Goal: Complete application form

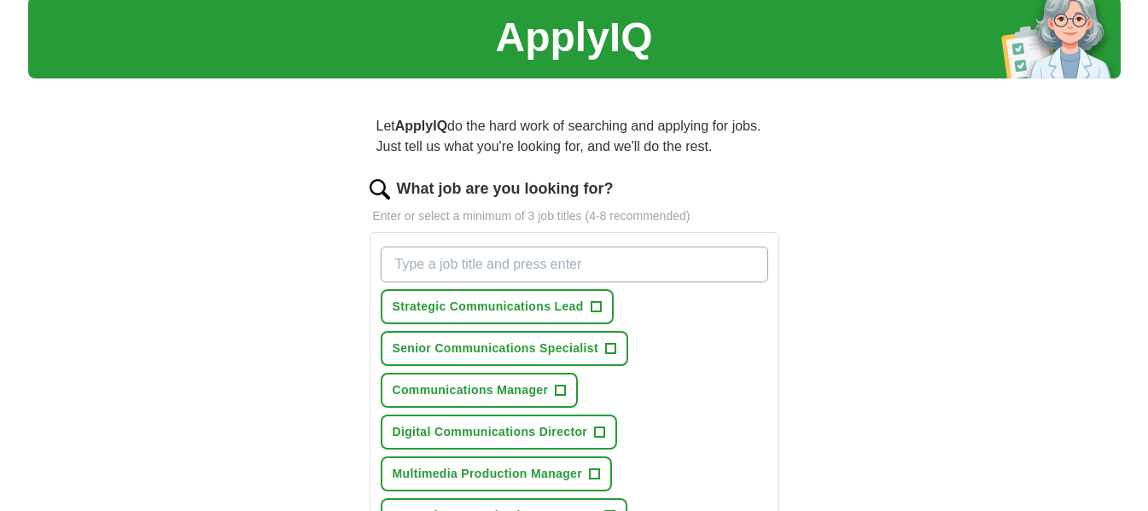
scroll to position [57, 0]
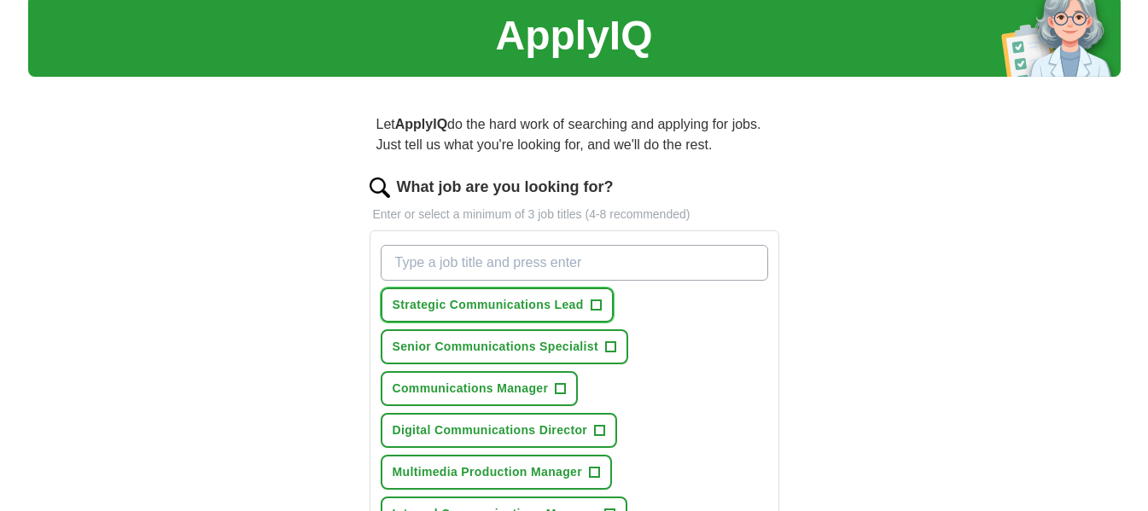
click at [595, 307] on span "+" at bounding box center [596, 306] width 10 height 14
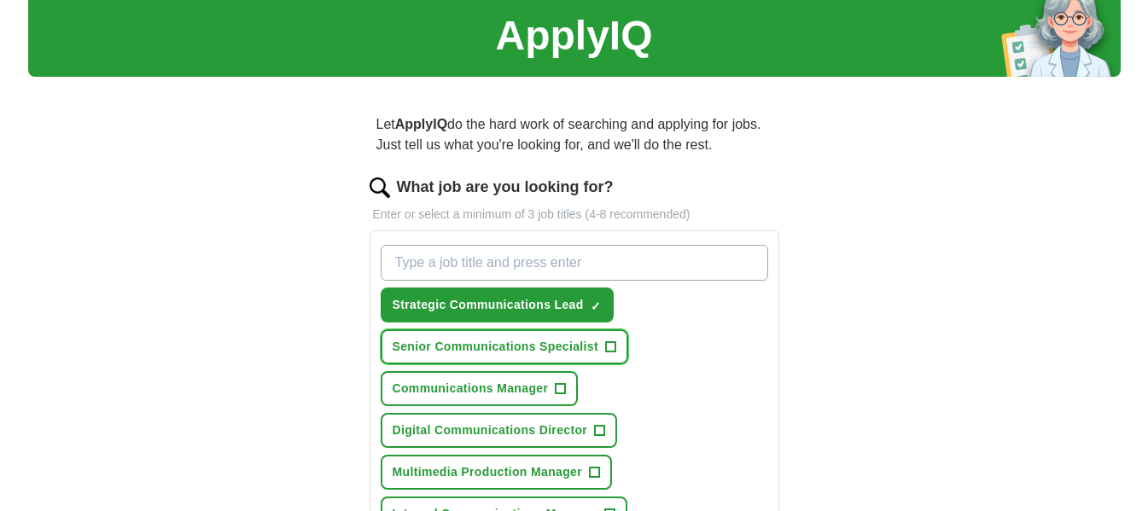
click at [611, 346] on span "+" at bounding box center [610, 348] width 10 height 14
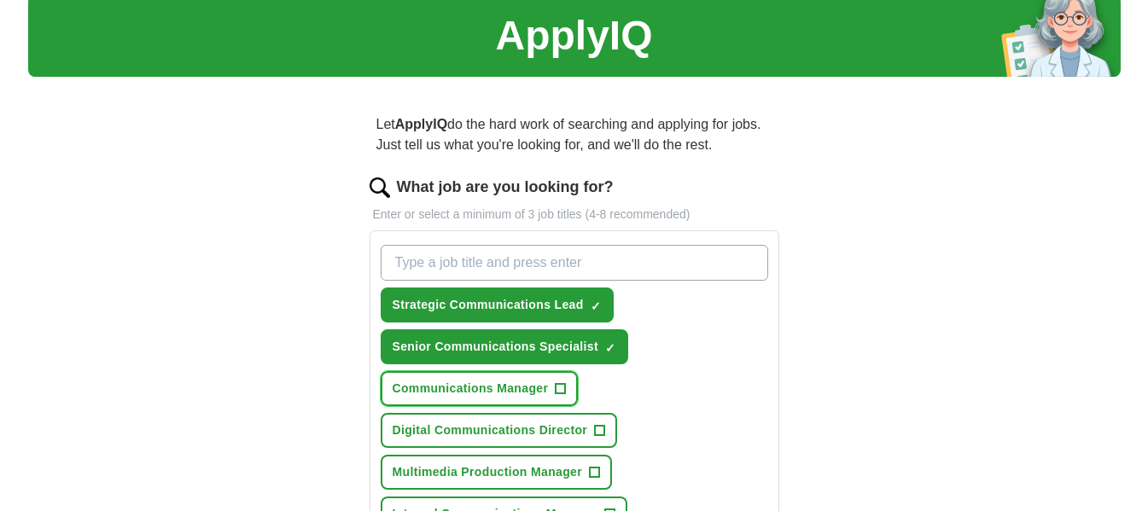
click at [546, 388] on span "Communications Manager" at bounding box center [471, 389] width 156 height 18
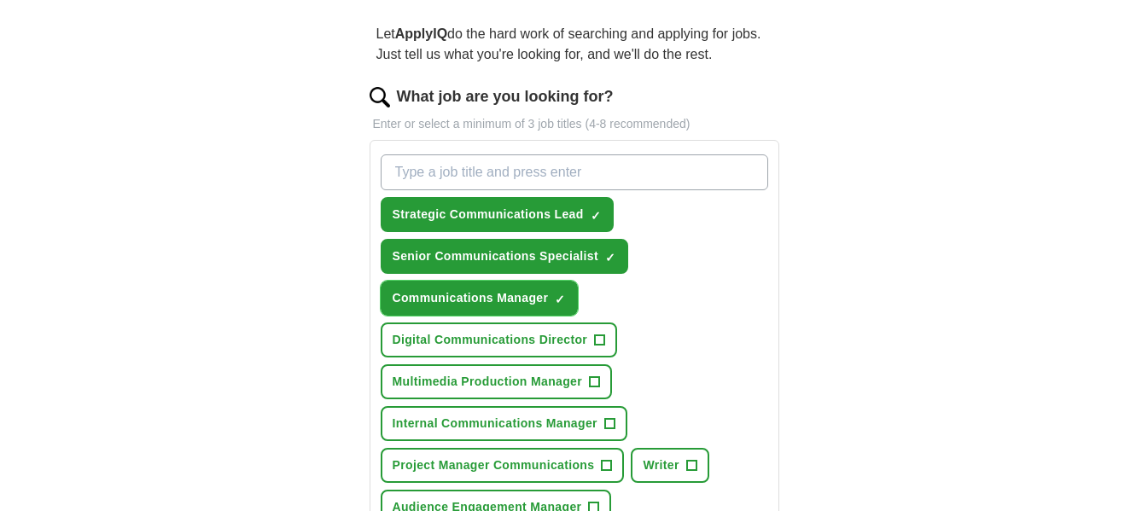
scroll to position [171, 0]
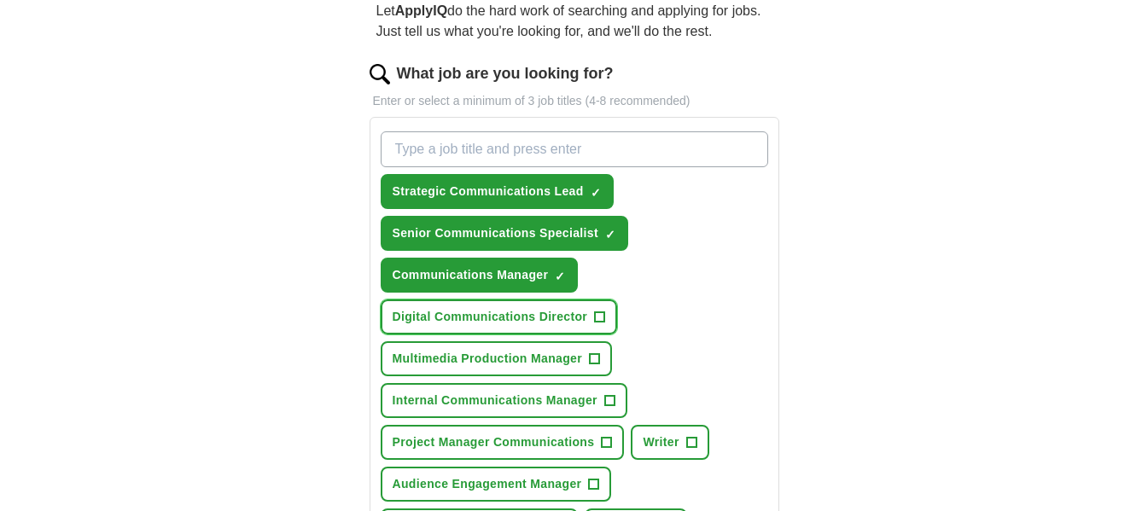
click at [600, 314] on span "+" at bounding box center [600, 318] width 10 height 14
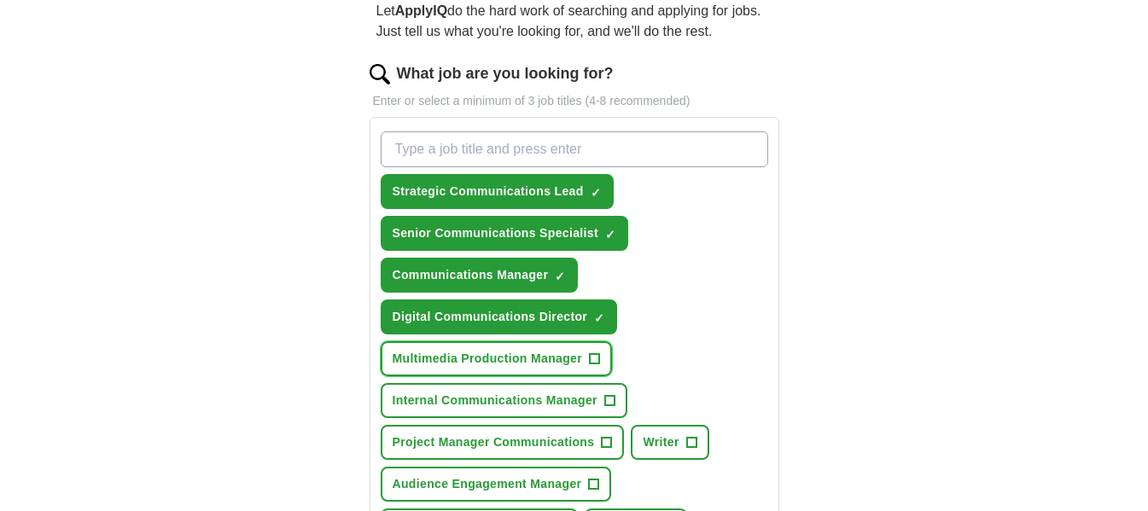
click at [599, 362] on span "+" at bounding box center [595, 360] width 10 height 14
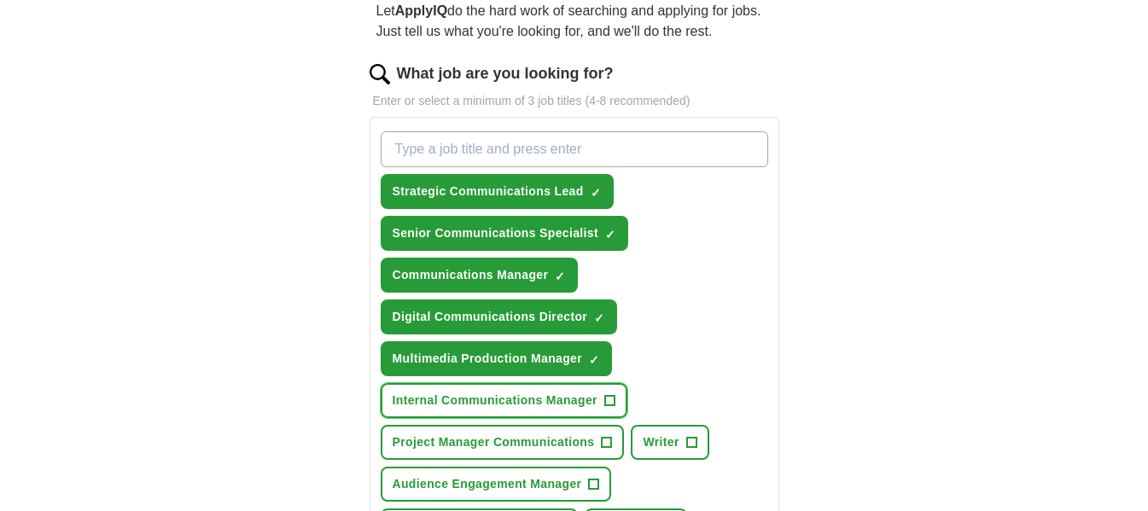
click at [608, 395] on span "+" at bounding box center [610, 402] width 10 height 14
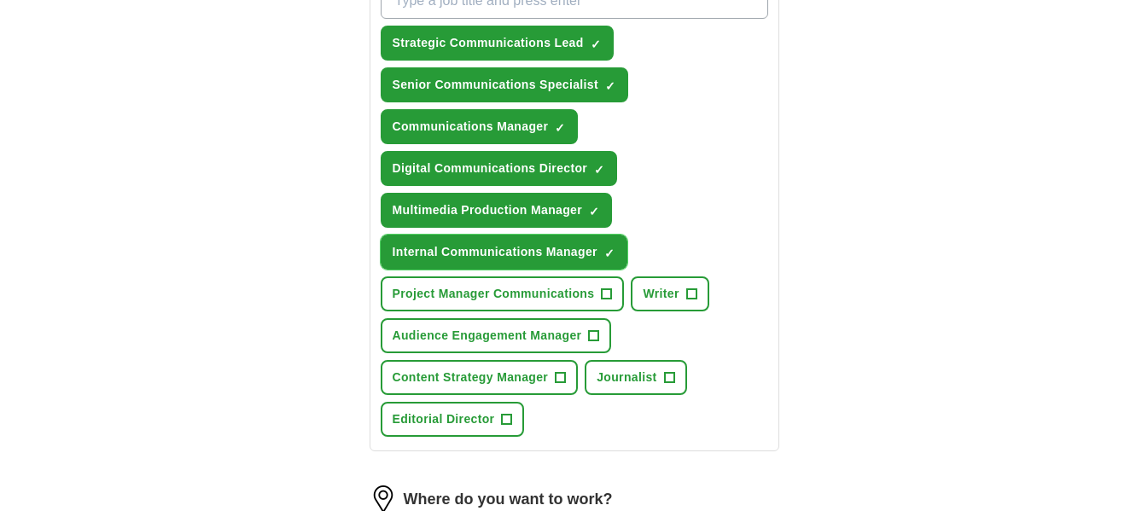
scroll to position [342, 0]
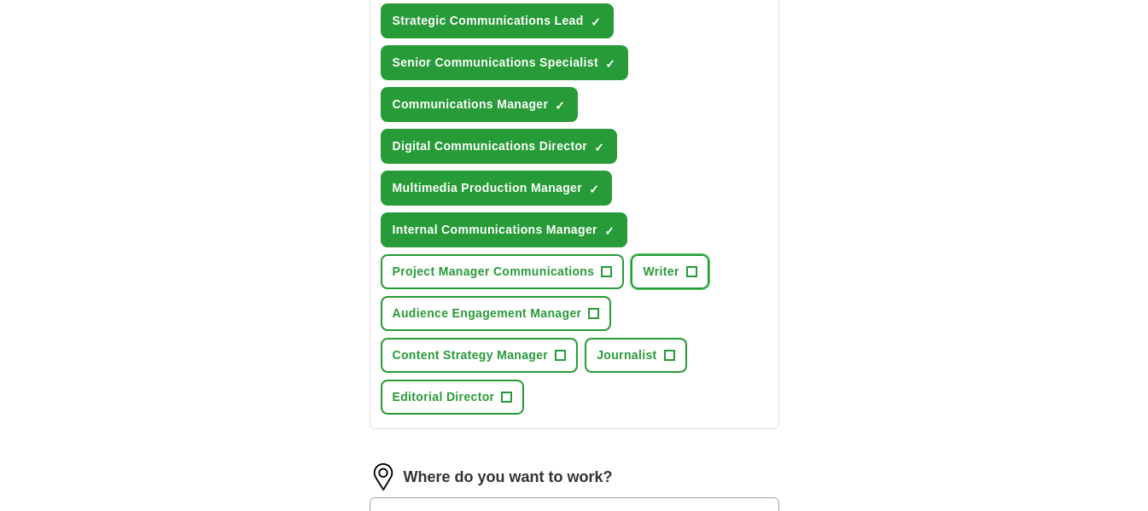
click at [697, 275] on span "+" at bounding box center [692, 273] width 10 height 14
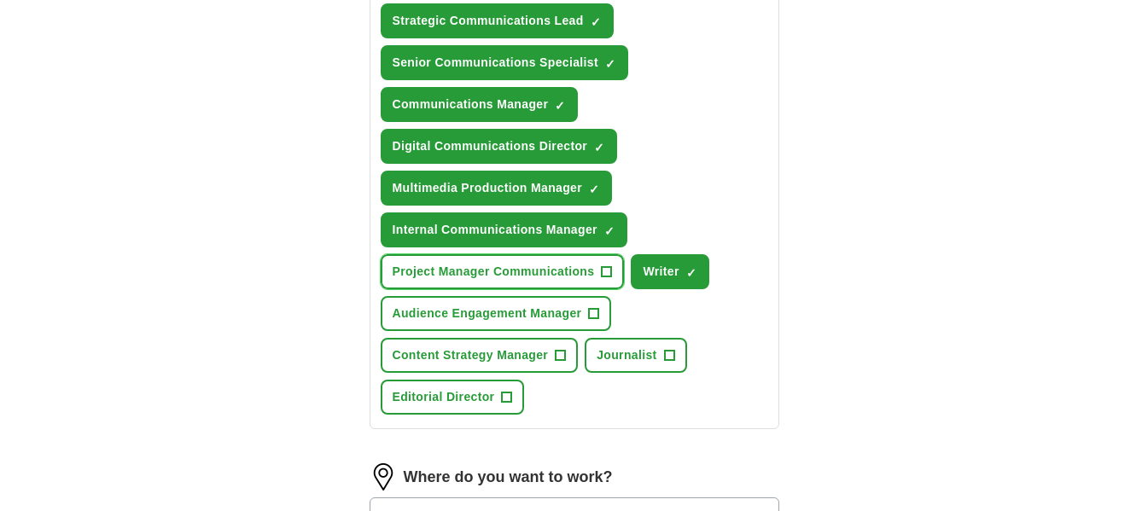
drag, startPoint x: 605, startPoint y: 271, endPoint x: 597, endPoint y: 303, distance: 33.3
click at [605, 272] on span "+" at bounding box center [607, 273] width 10 height 14
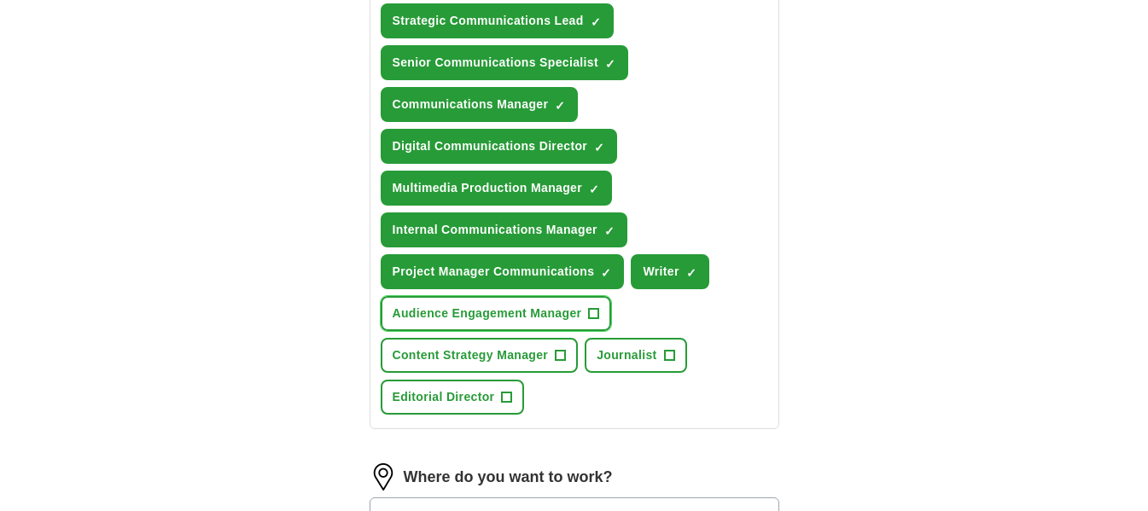
click at [593, 311] on span "+" at bounding box center [594, 314] width 10 height 14
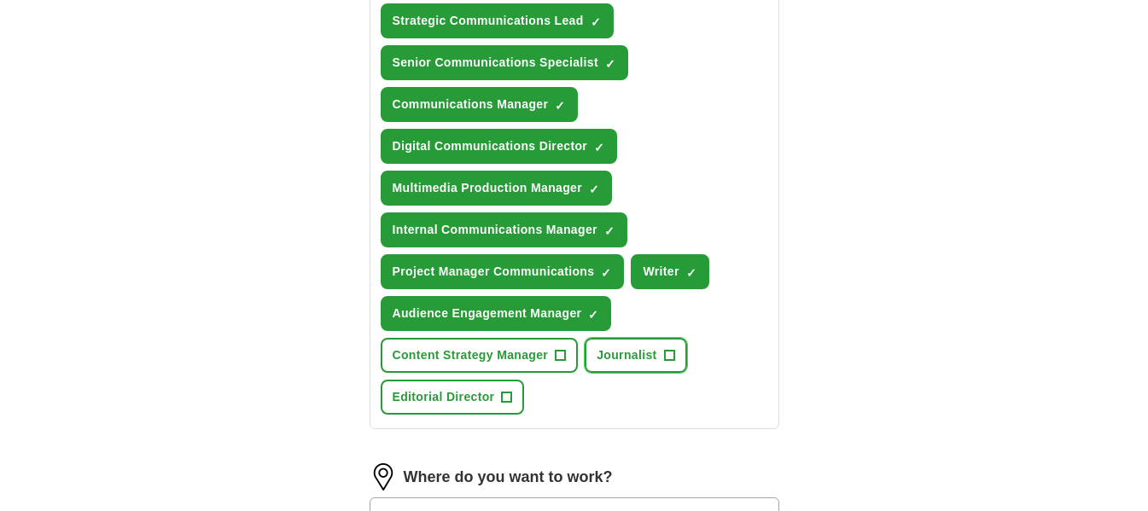
click at [674, 355] on span "+" at bounding box center [669, 356] width 10 height 14
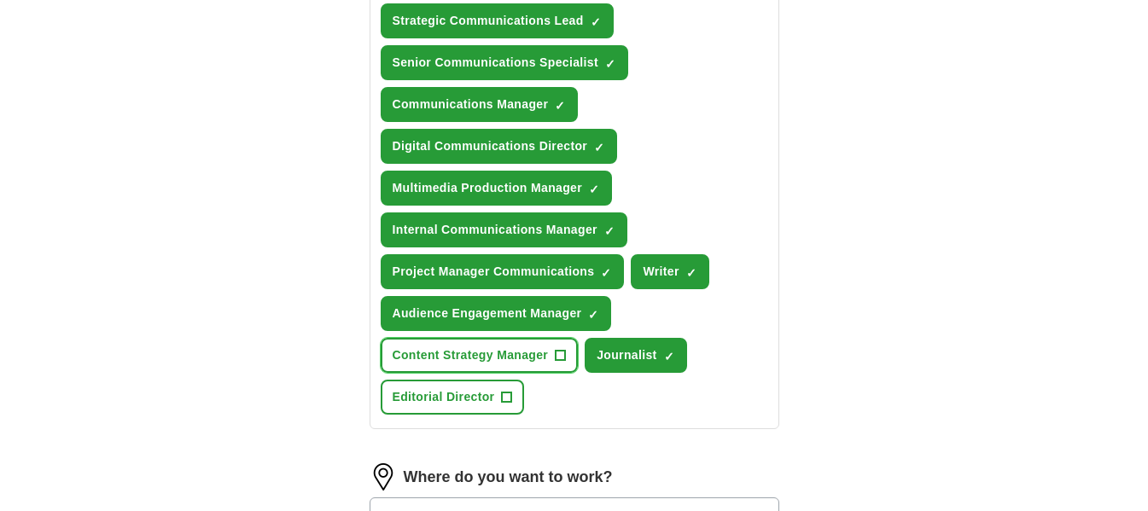
click at [558, 352] on span "+" at bounding box center [561, 356] width 10 height 14
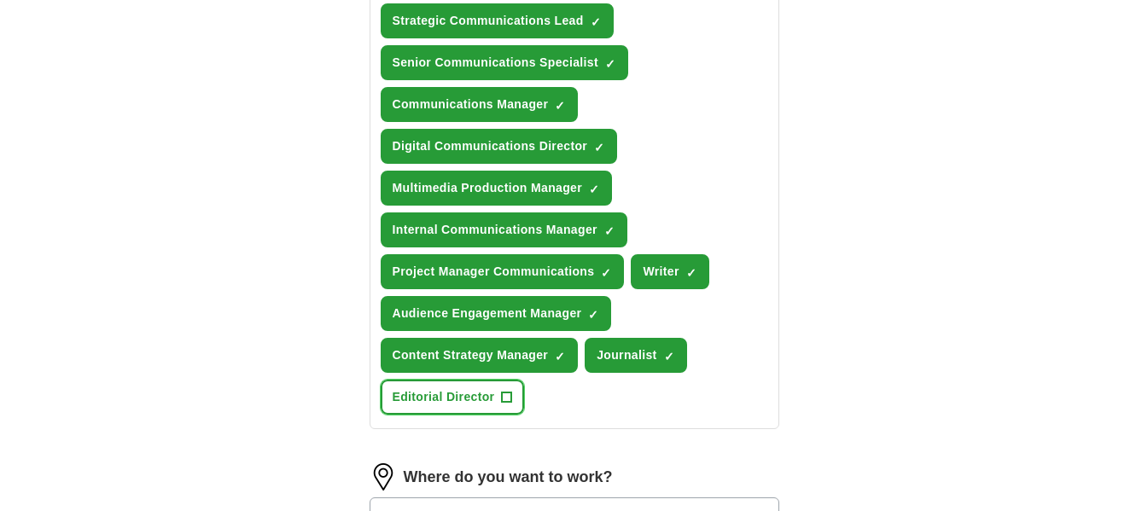
click at [504, 395] on span "+" at bounding box center [507, 398] width 10 height 14
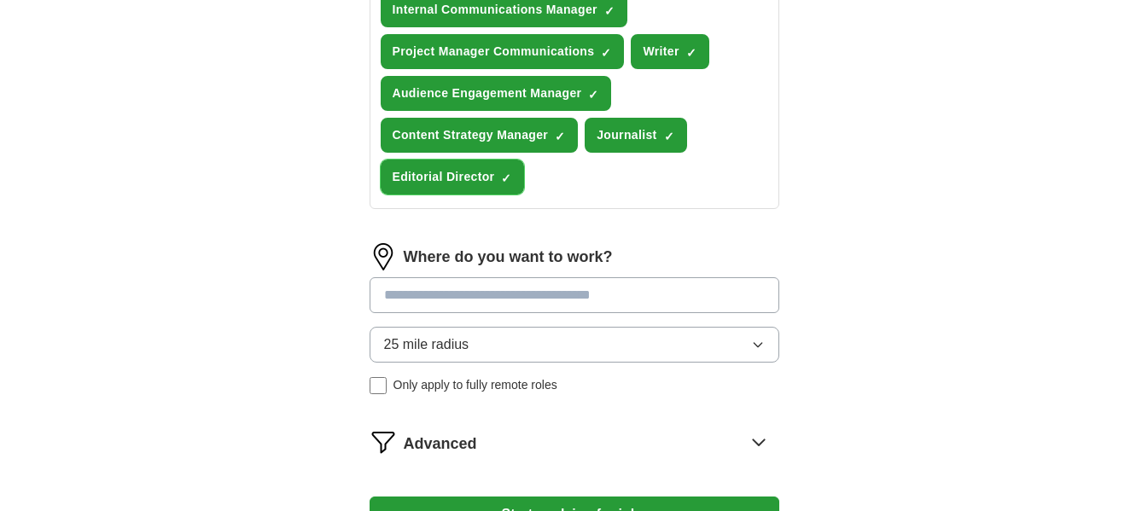
scroll to position [570, 0]
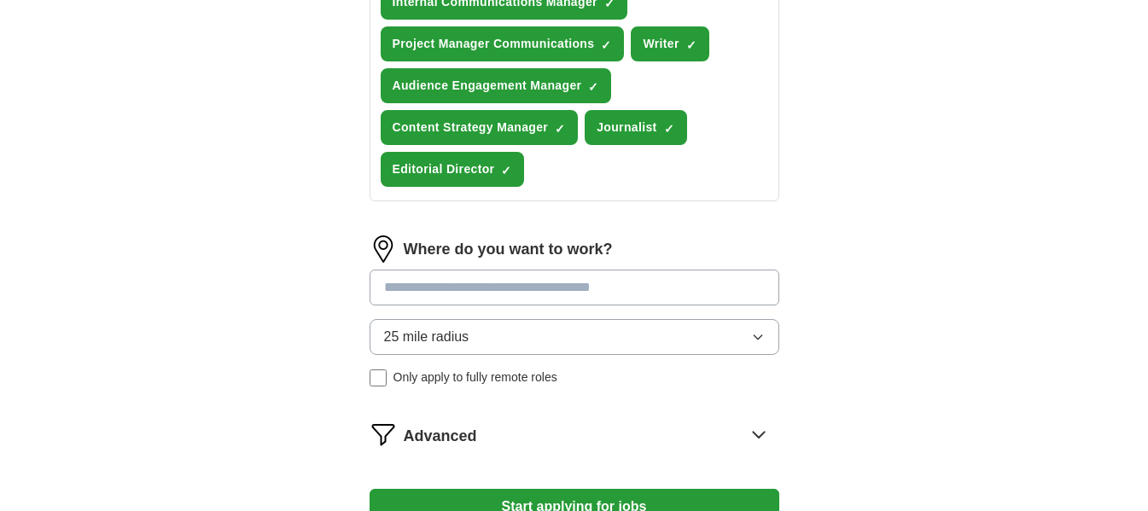
click at [474, 291] on input at bounding box center [575, 288] width 410 height 36
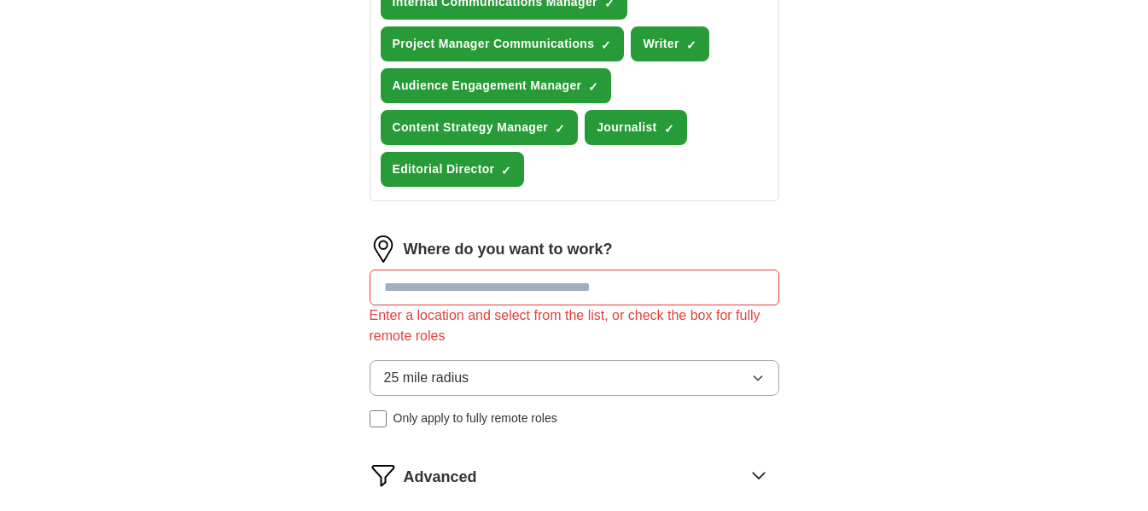
click at [470, 337] on div "Where do you want to work? Enter a location and select from the list, or check …" at bounding box center [575, 339] width 410 height 206
click at [472, 289] on input at bounding box center [575, 288] width 410 height 36
type input "****"
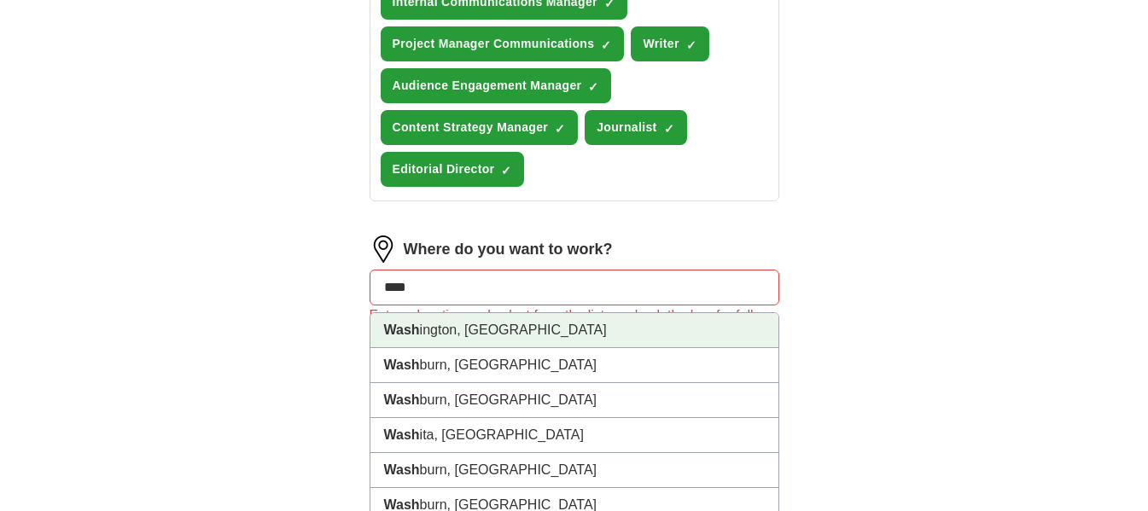
click at [459, 332] on li "Wash ington, [GEOGRAPHIC_DATA]" at bounding box center [575, 330] width 408 height 35
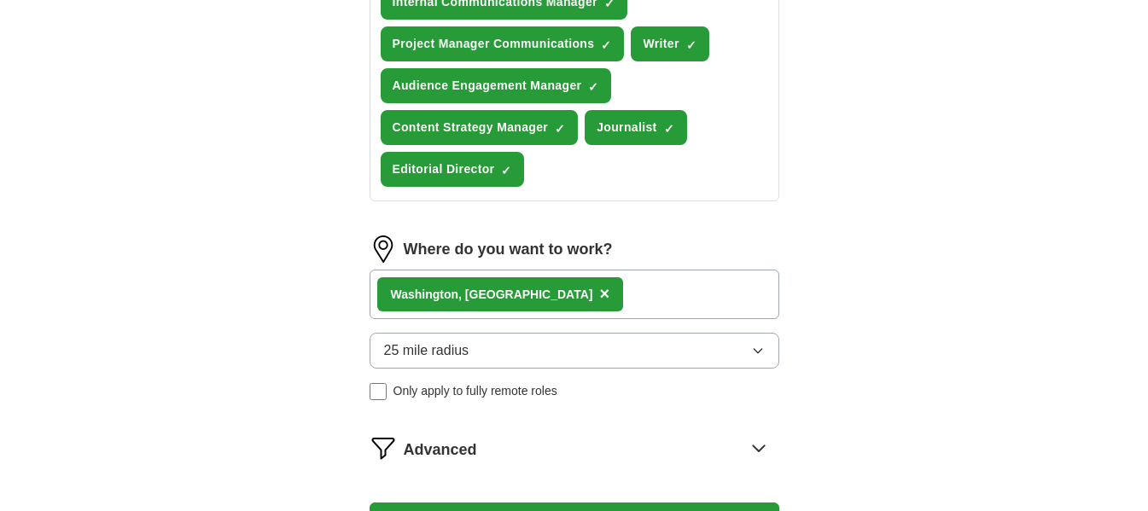
click at [451, 350] on span "25 mile radius" at bounding box center [426, 351] width 85 height 20
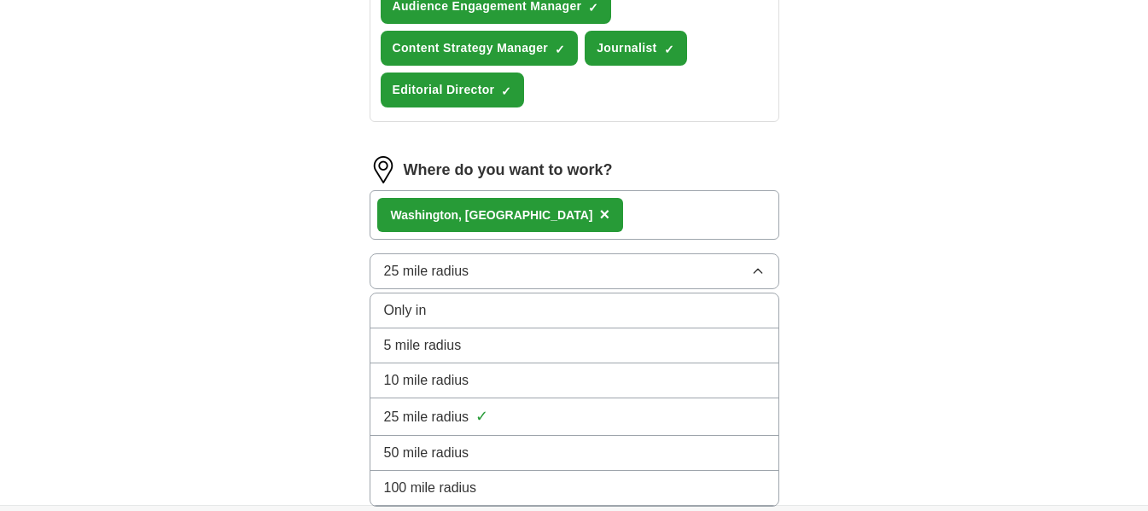
scroll to position [740, 0]
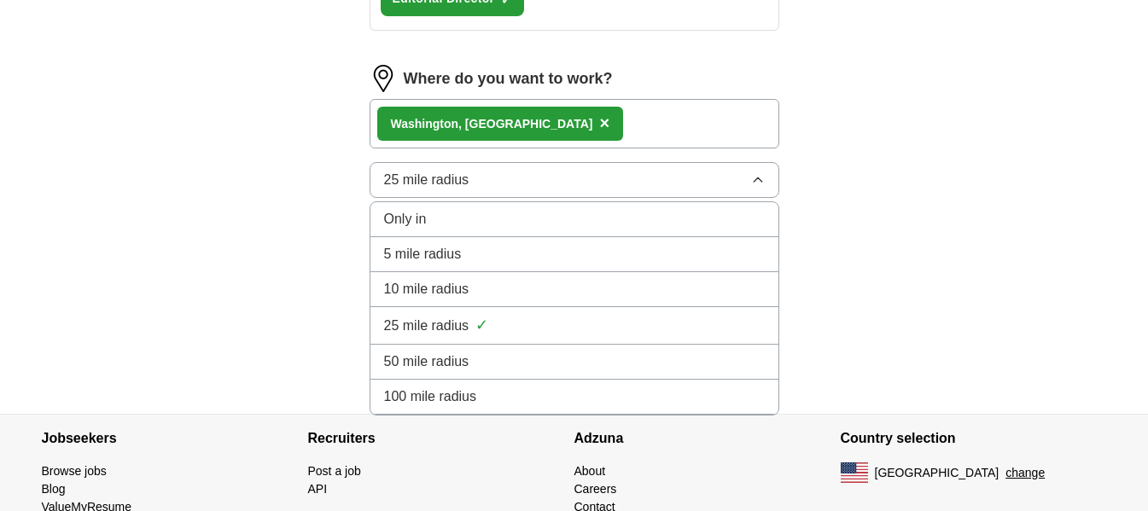
click at [447, 405] on span "100 mile radius" at bounding box center [430, 397] width 93 height 20
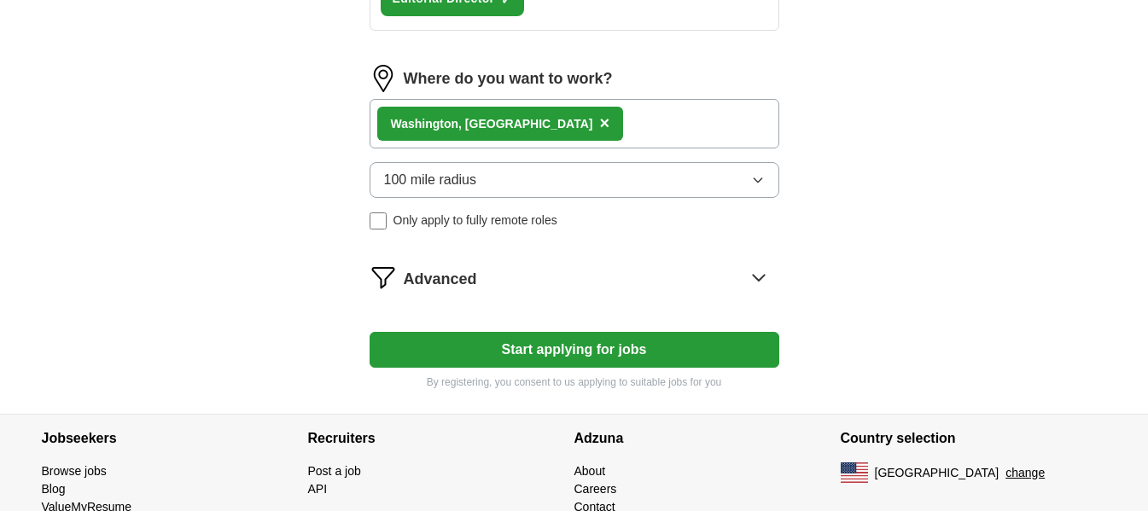
click at [553, 356] on button "Start applying for jobs" at bounding box center [575, 350] width 410 height 36
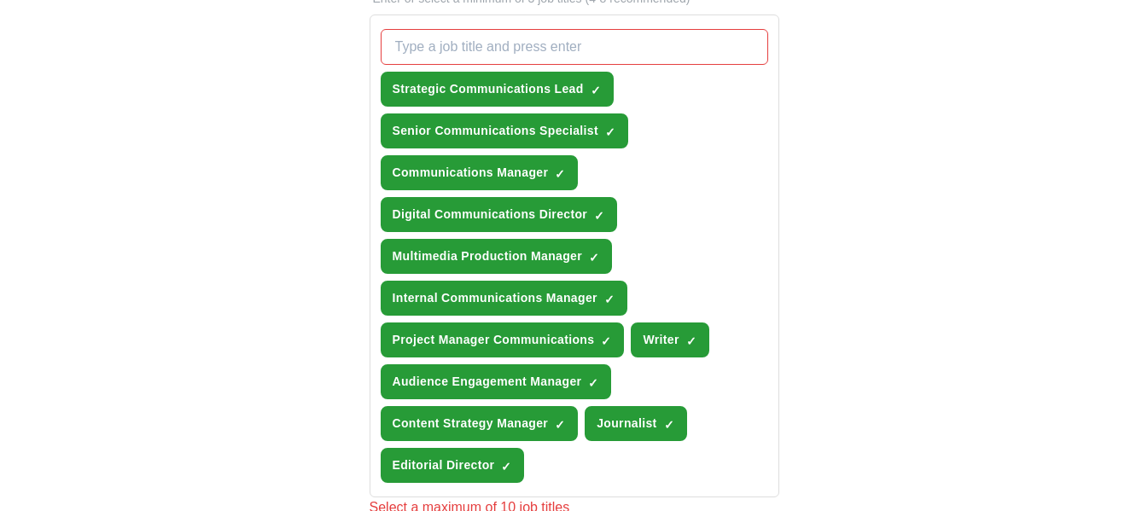
scroll to position [228, 0]
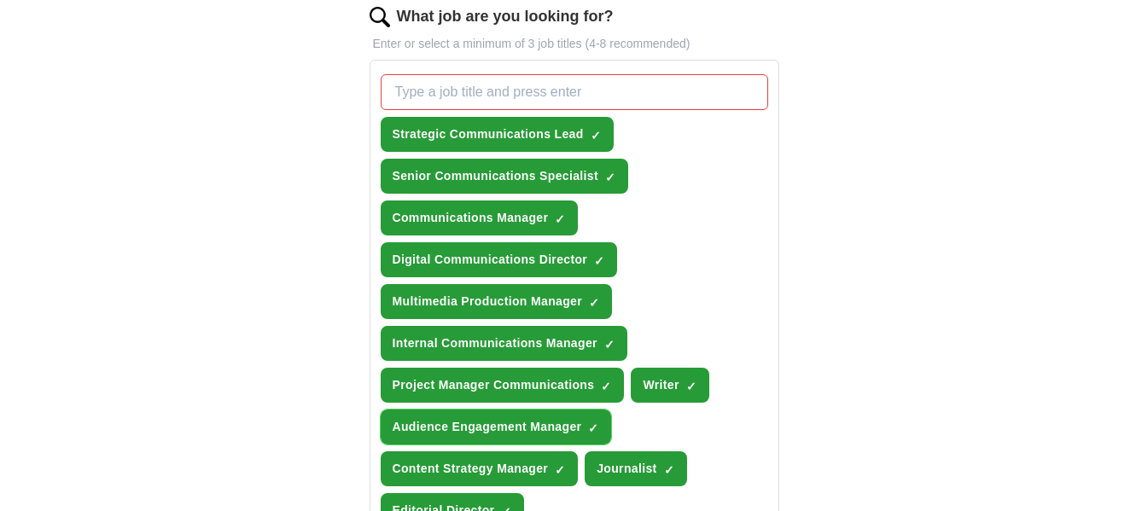
click at [0, 0] on span "×" at bounding box center [0, 0] width 0 height 0
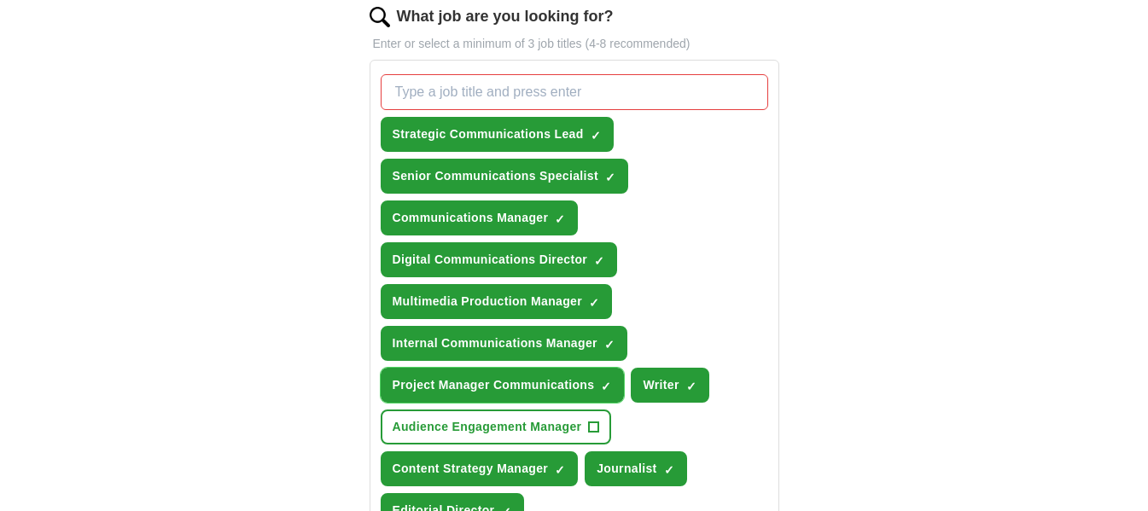
click at [0, 0] on span "×" at bounding box center [0, 0] width 0 height 0
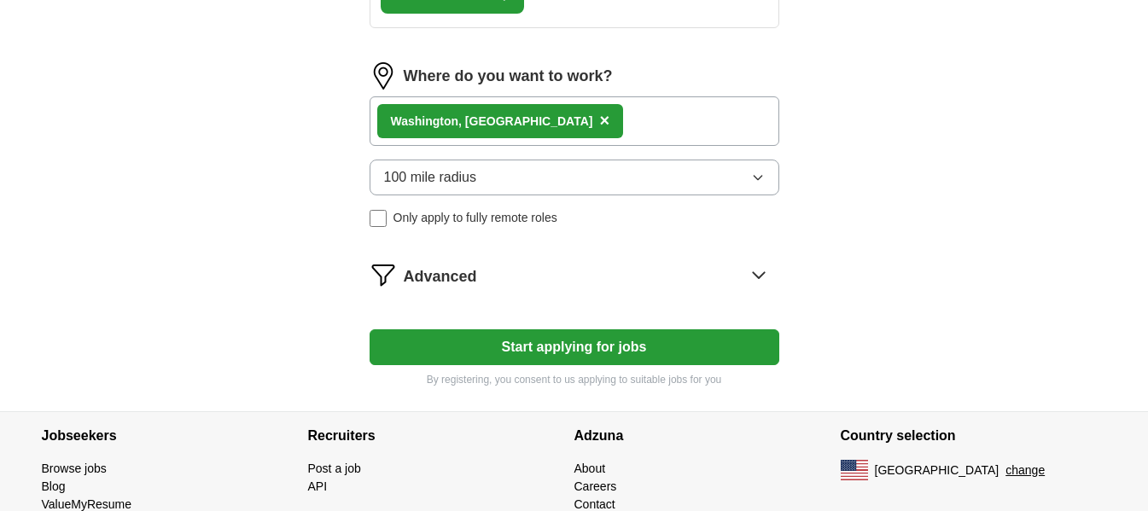
scroll to position [797, 0]
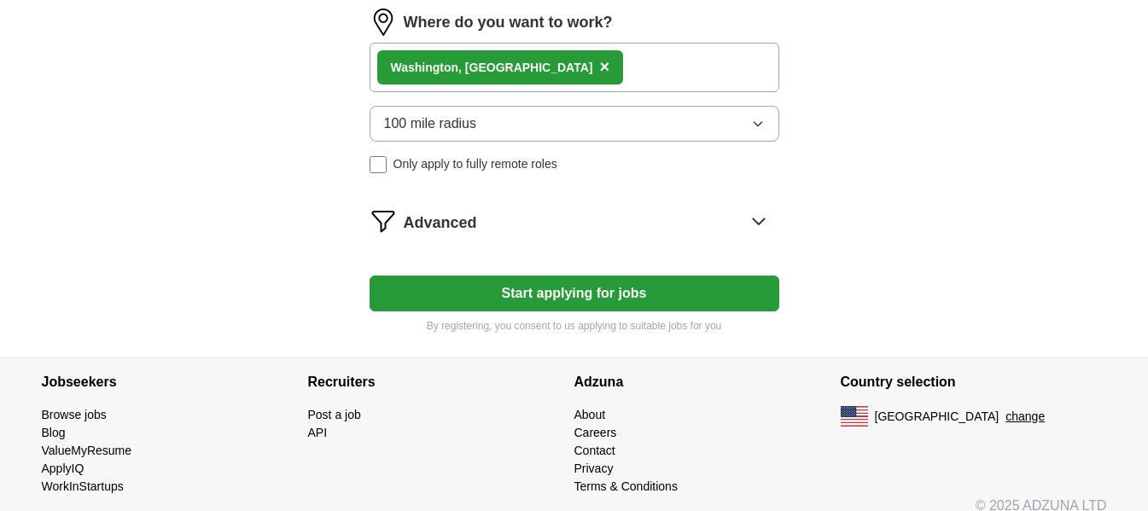
click at [539, 297] on button "Start applying for jobs" at bounding box center [575, 294] width 410 height 36
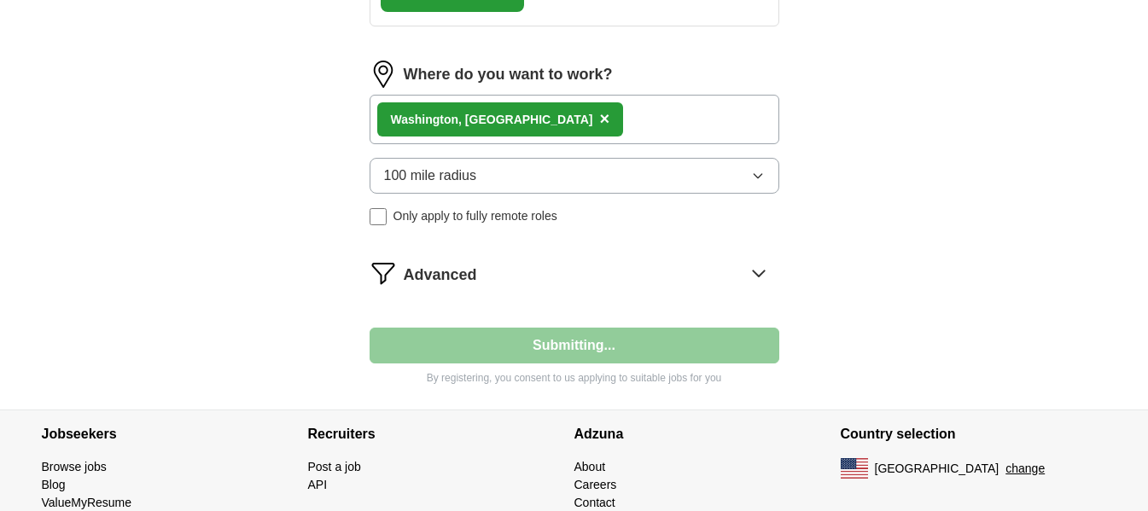
select select "**"
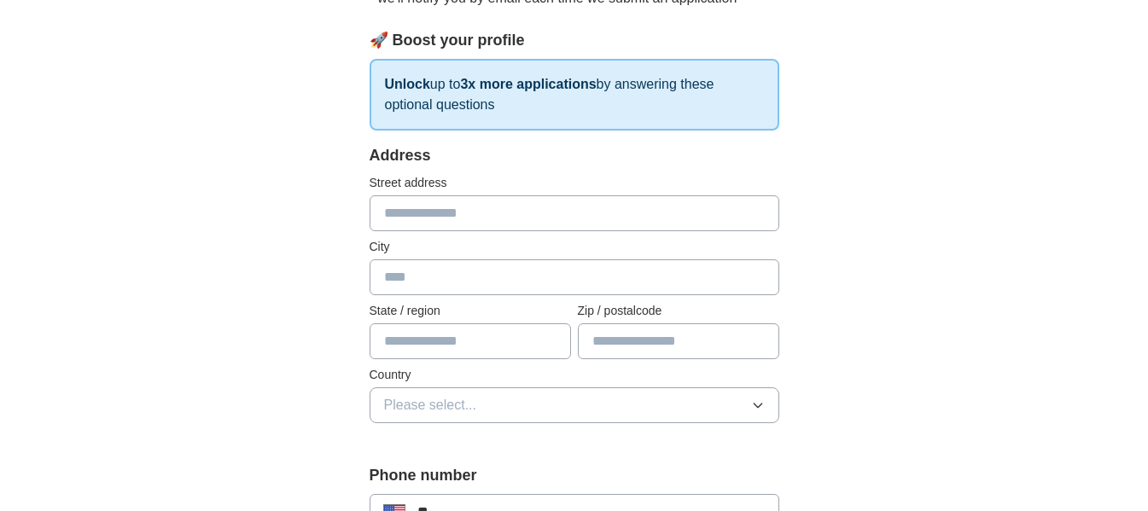
scroll to position [228, 0]
click at [485, 218] on input "text" at bounding box center [575, 213] width 410 height 36
type input "**********"
type input "**"
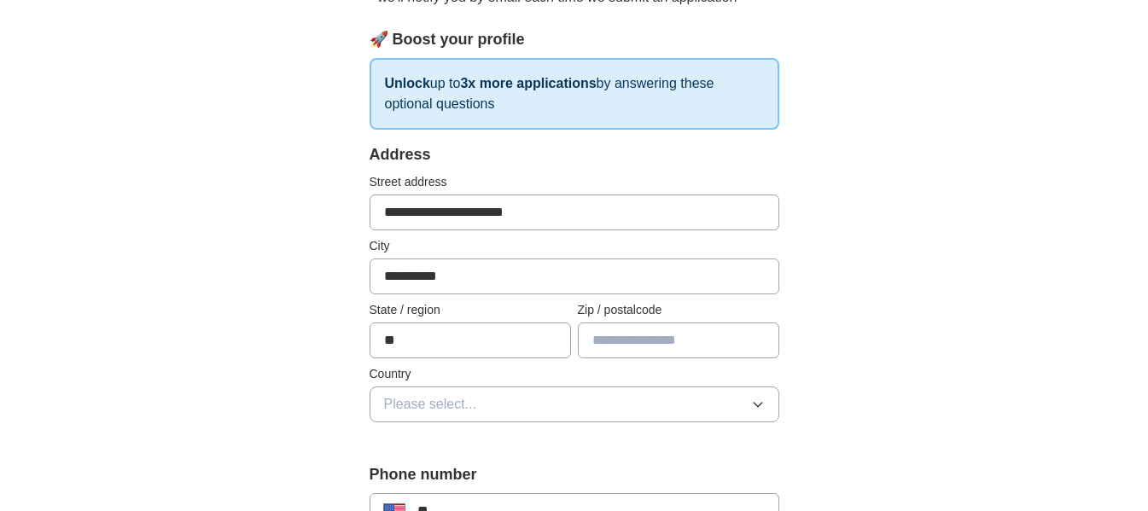
type input "*****"
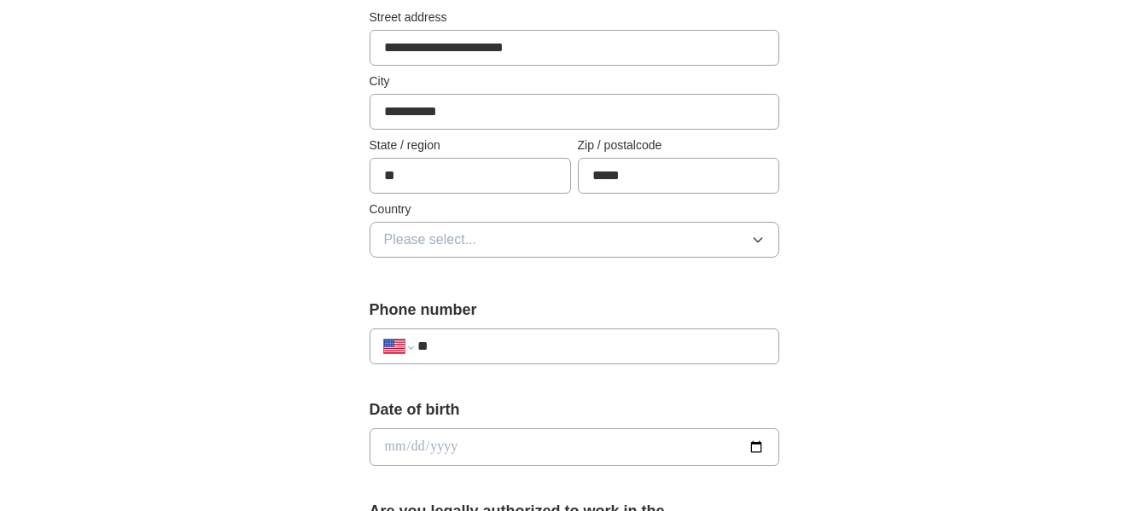
scroll to position [455, 0]
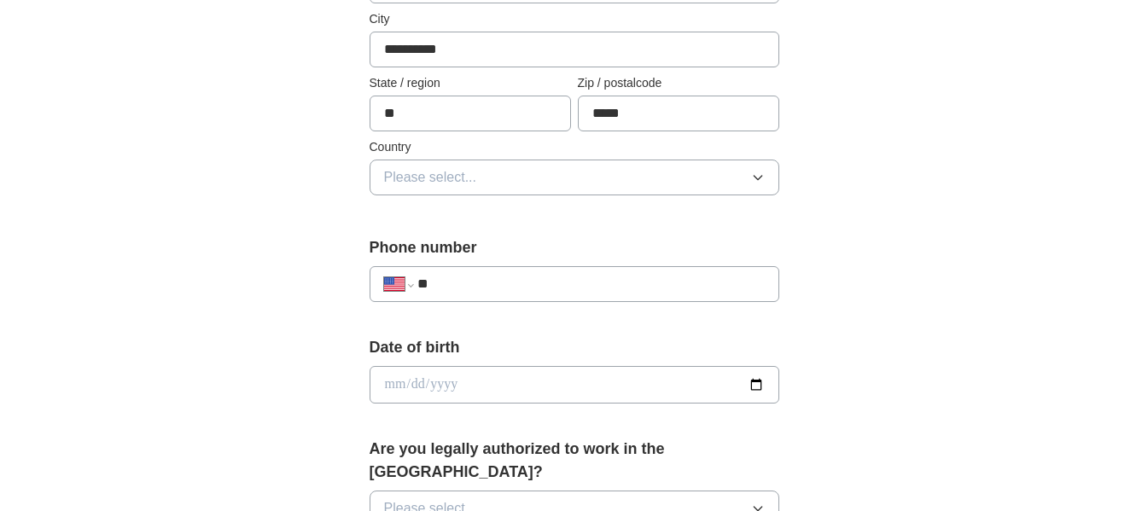
click at [412, 182] on span "Please select..." at bounding box center [430, 177] width 93 height 20
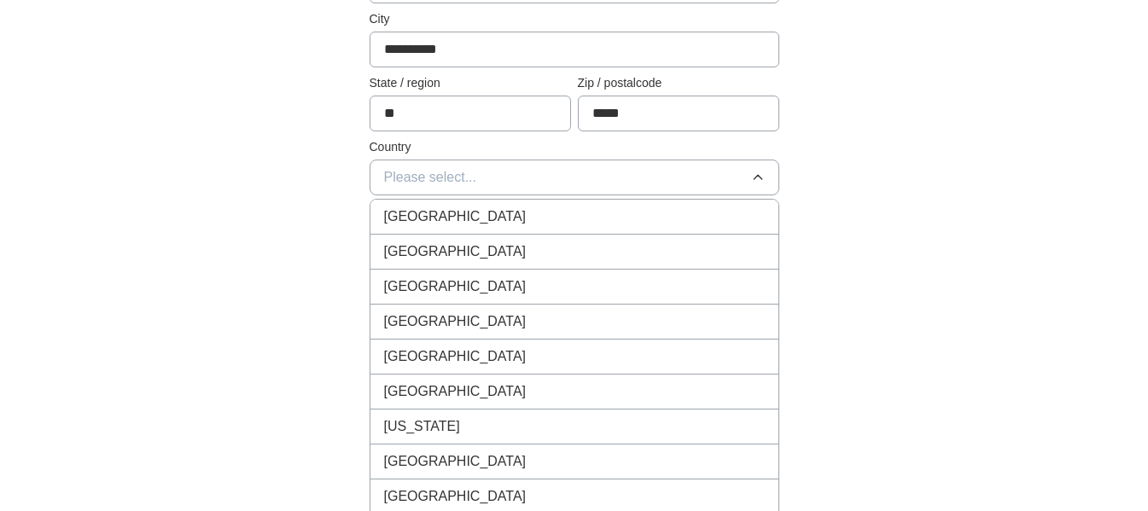
click at [410, 250] on span "[GEOGRAPHIC_DATA]" at bounding box center [455, 252] width 143 height 20
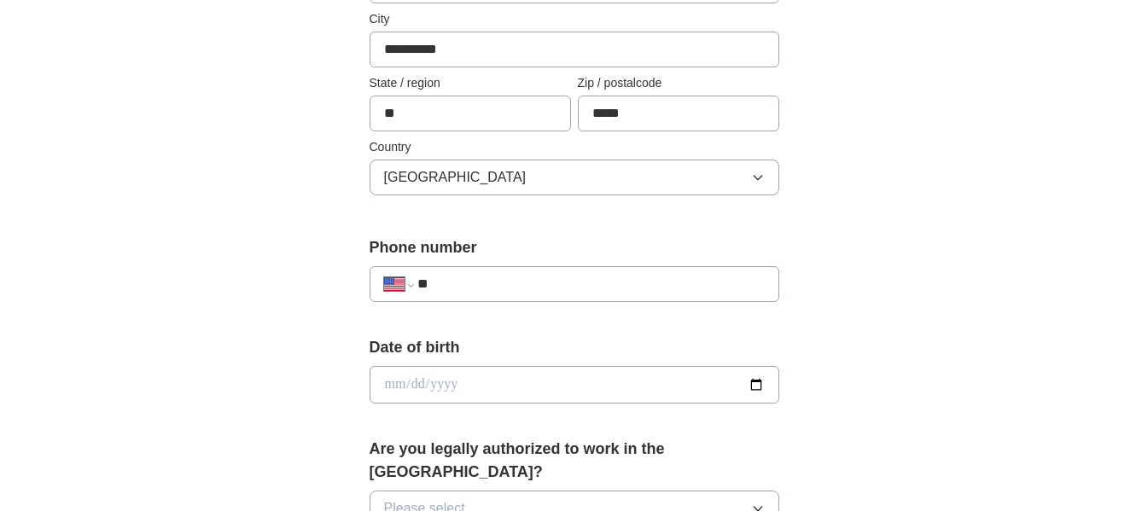
click at [458, 286] on input "**" at bounding box center [591, 284] width 347 height 20
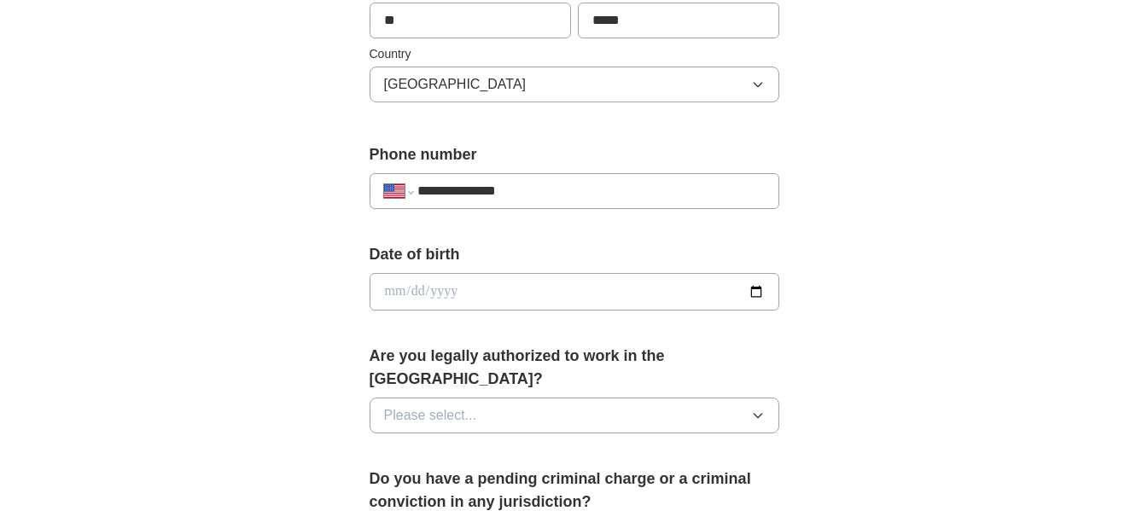
scroll to position [570, 0]
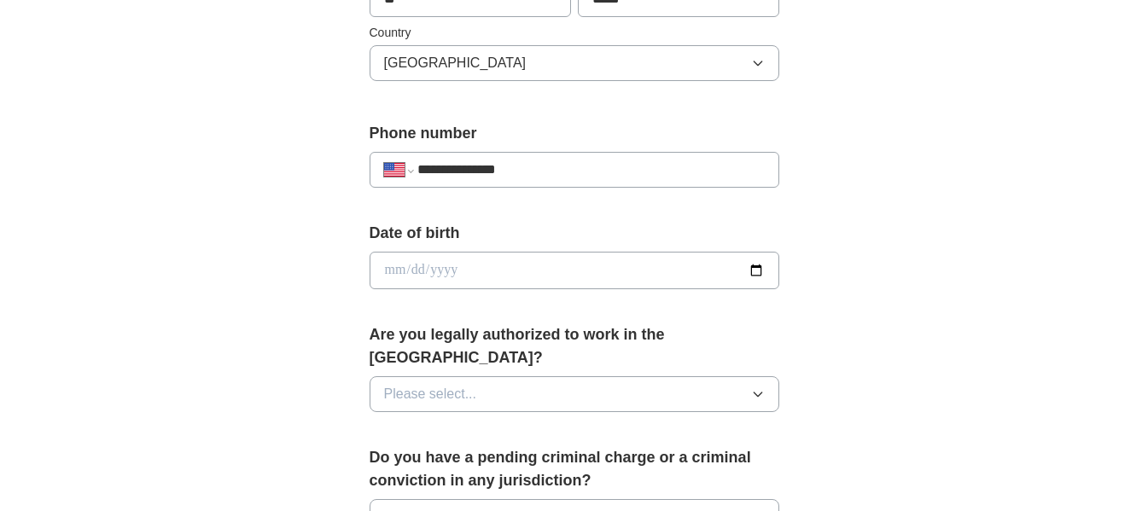
type input "**********"
click at [502, 255] on input "date" at bounding box center [575, 271] width 410 height 38
type input "**********"
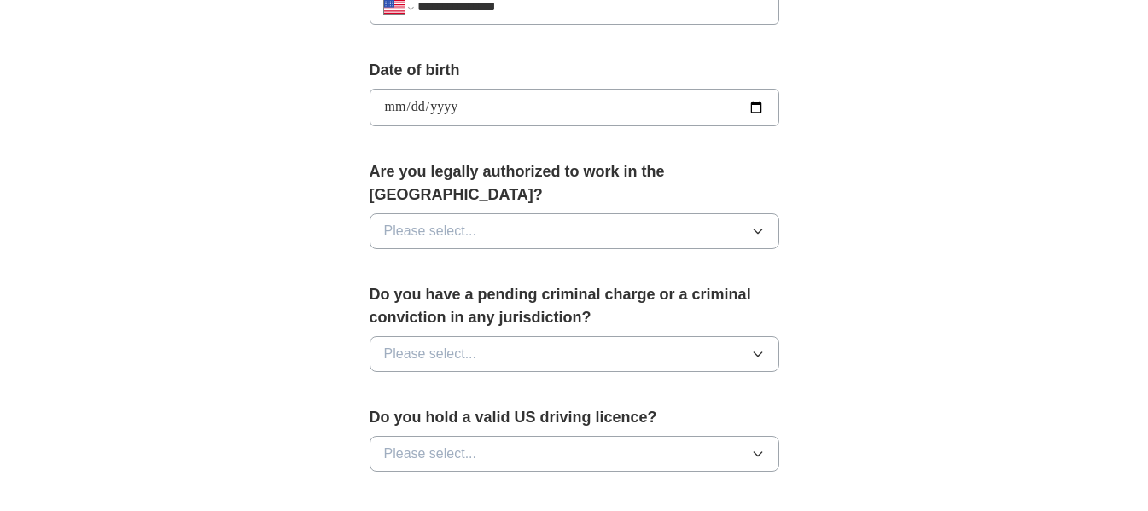
scroll to position [740, 0]
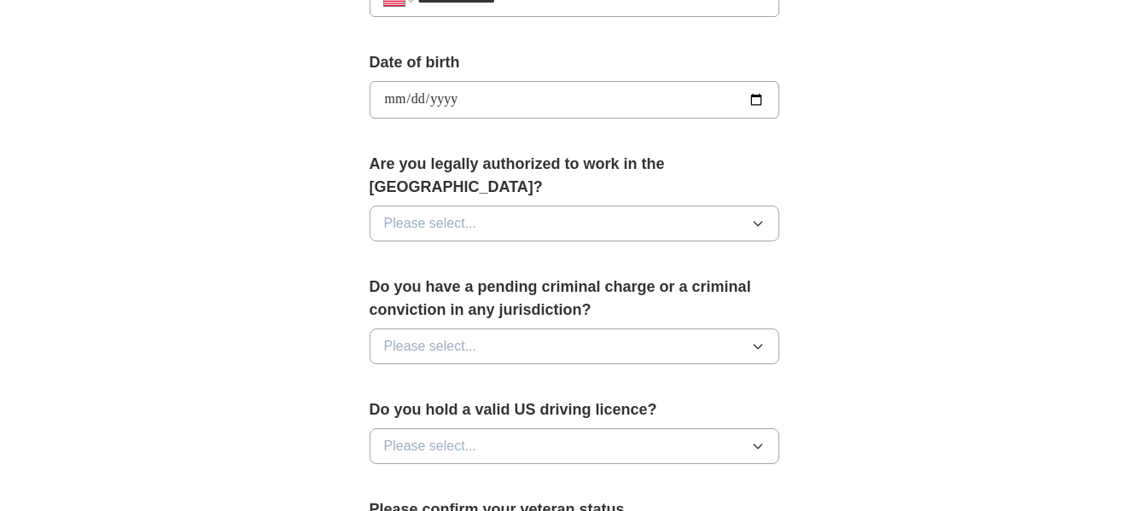
click at [471, 213] on span "Please select..." at bounding box center [430, 223] width 93 height 20
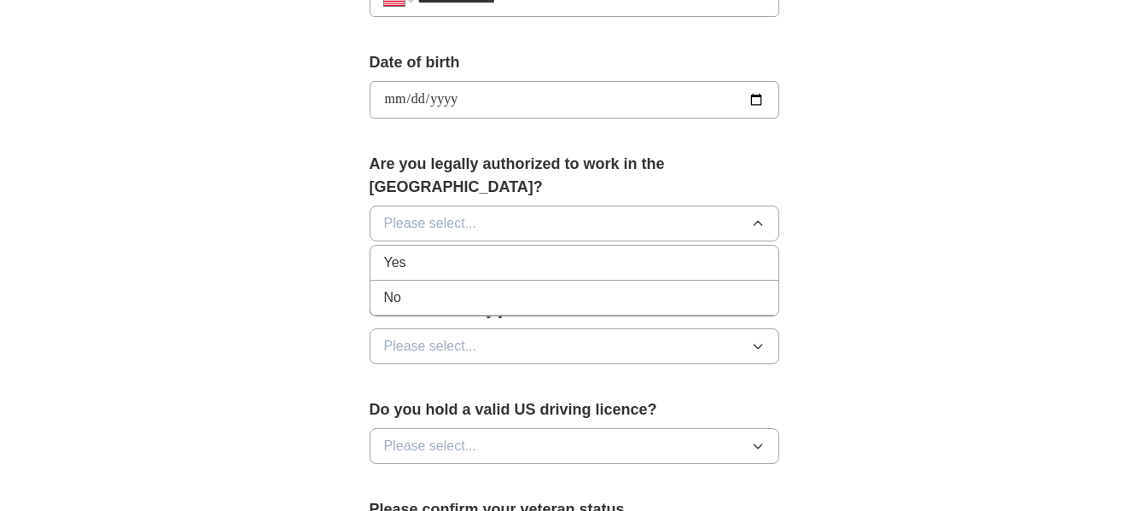
click at [451, 253] on div "Yes" at bounding box center [574, 263] width 381 height 20
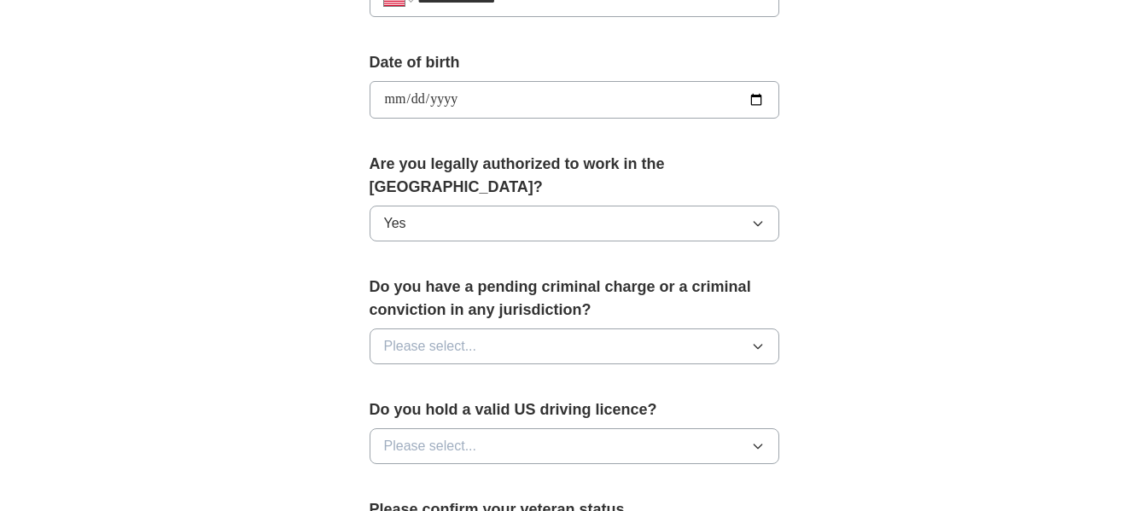
click at [449, 336] on button "Please select..." at bounding box center [575, 347] width 410 height 36
click at [426, 411] on div "No" at bounding box center [574, 421] width 381 height 20
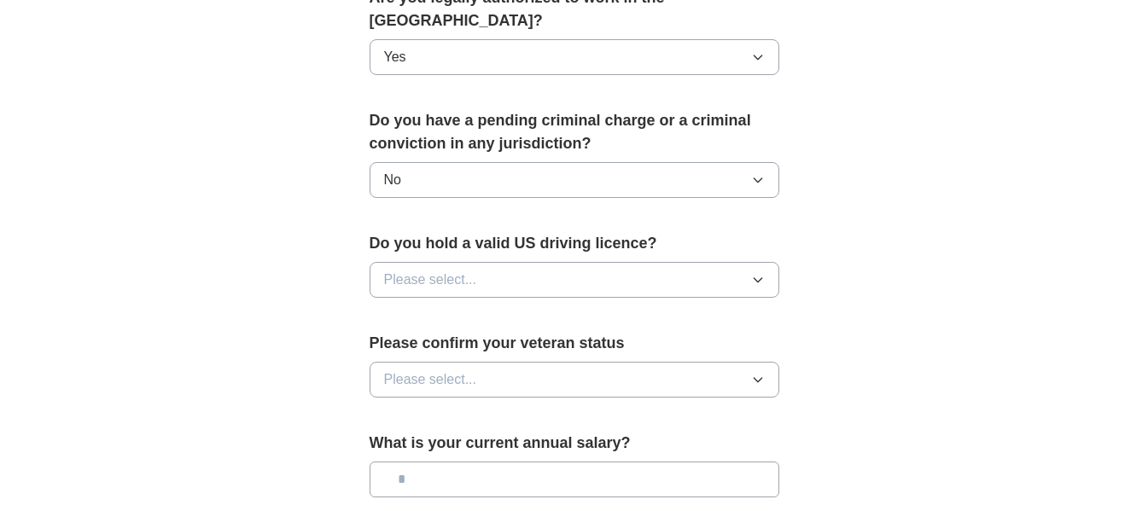
scroll to position [911, 0]
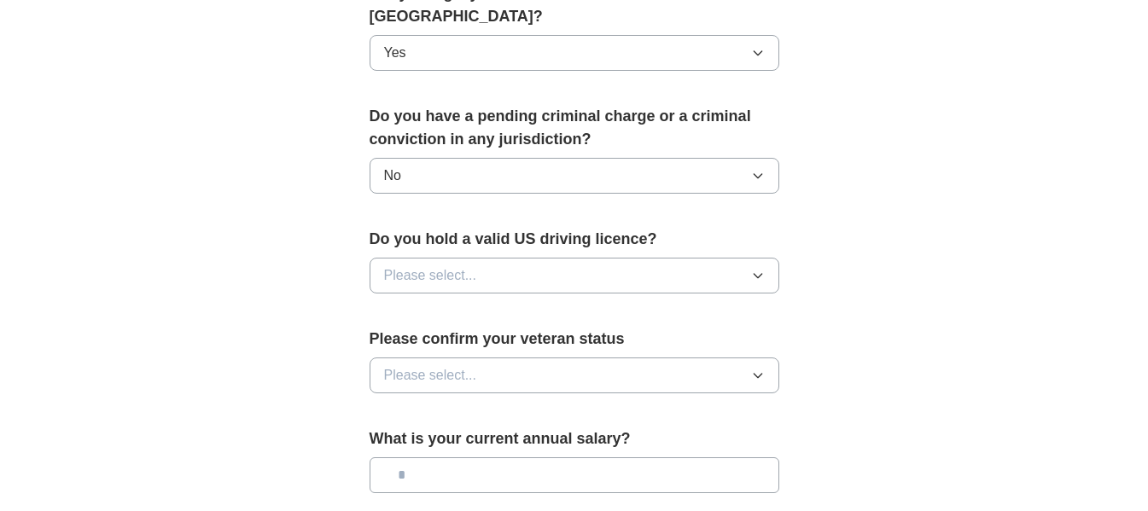
click at [435, 266] on span "Please select..." at bounding box center [430, 276] width 93 height 20
click at [438, 305] on div "Yes" at bounding box center [574, 315] width 381 height 20
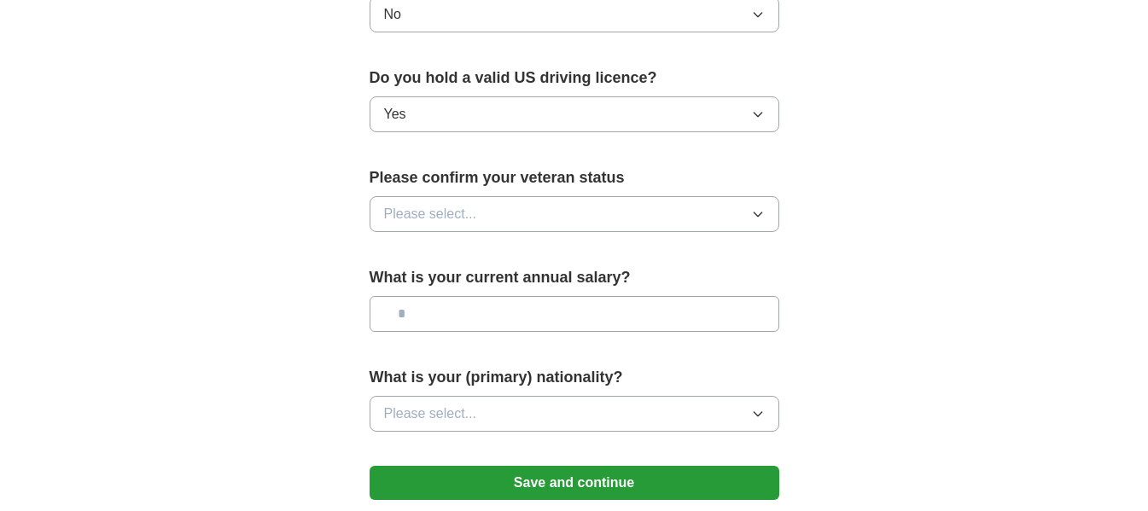
scroll to position [1082, 0]
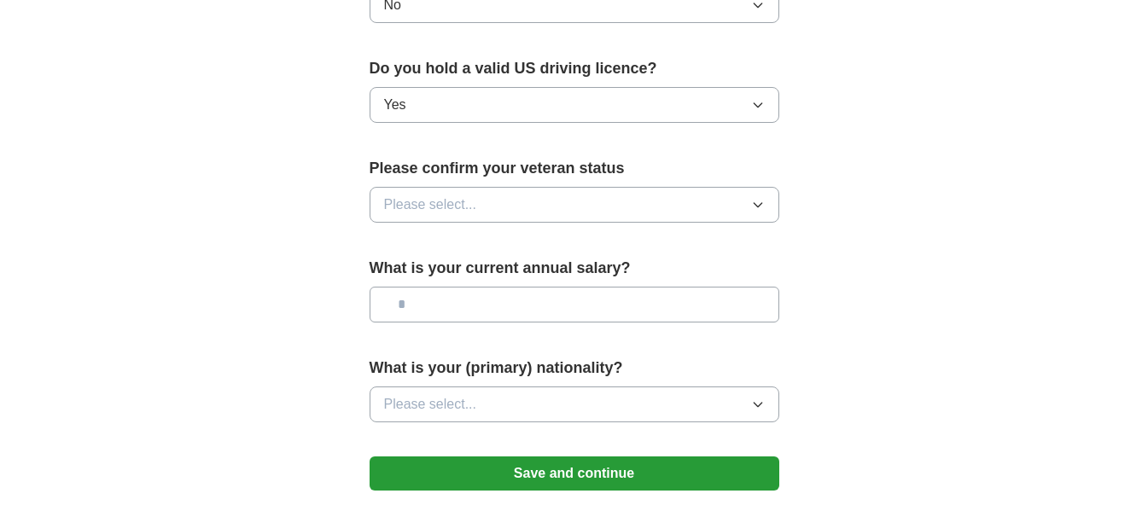
click at [435, 195] on span "Please select..." at bounding box center [430, 205] width 93 height 20
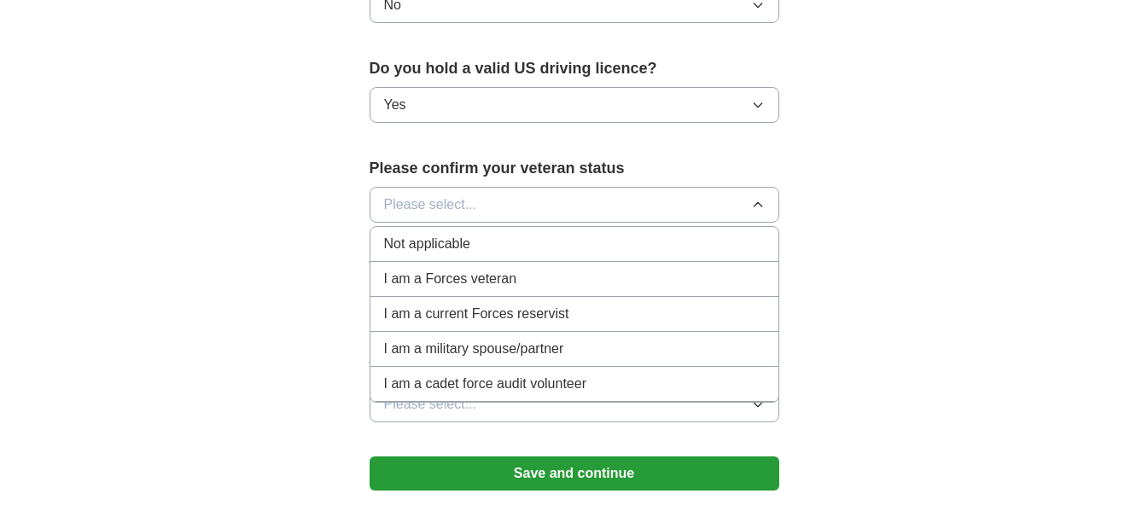
click at [438, 234] on span "Not applicable" at bounding box center [427, 244] width 86 height 20
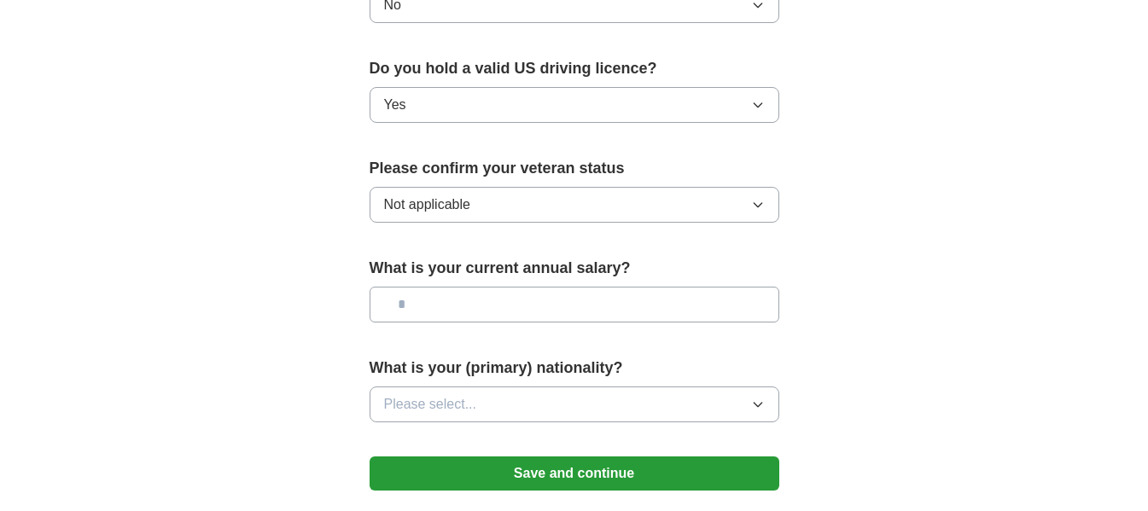
click at [470, 287] on input "text" at bounding box center [575, 305] width 410 height 36
type input "********"
click at [491, 387] on button "Please select..." at bounding box center [575, 405] width 410 height 36
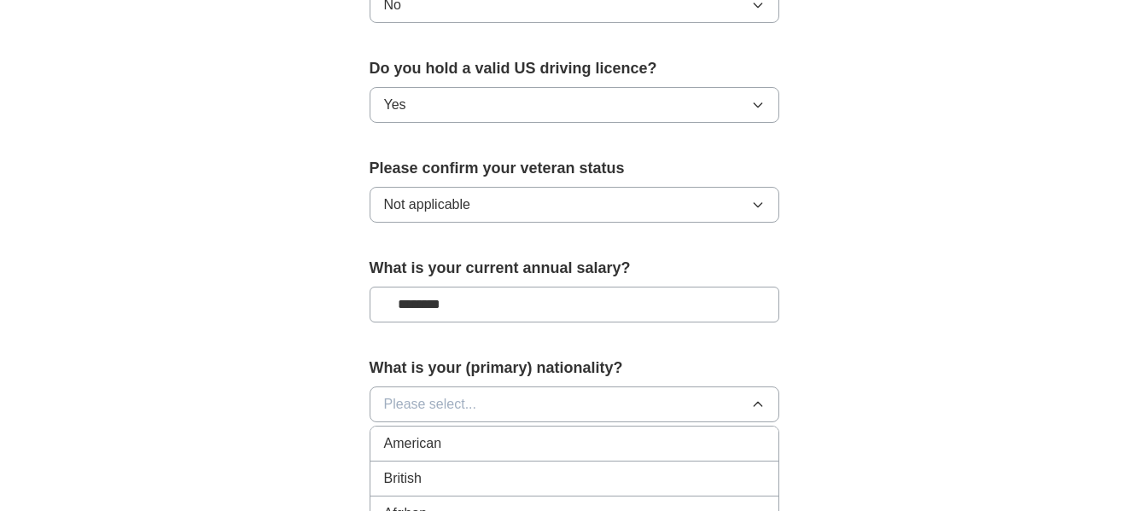
click at [471, 434] on div "American" at bounding box center [574, 444] width 381 height 20
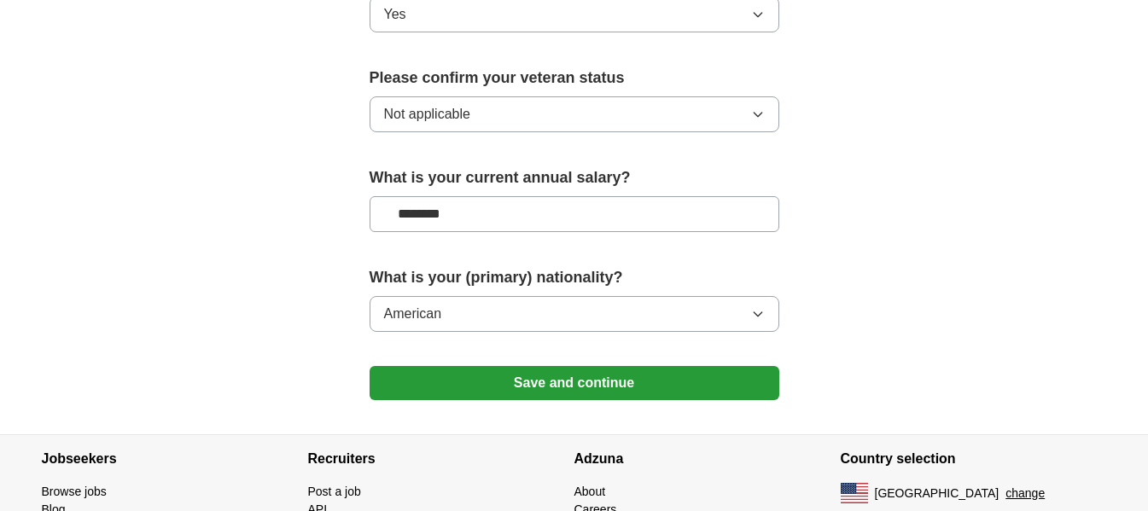
scroll to position [1195, 0]
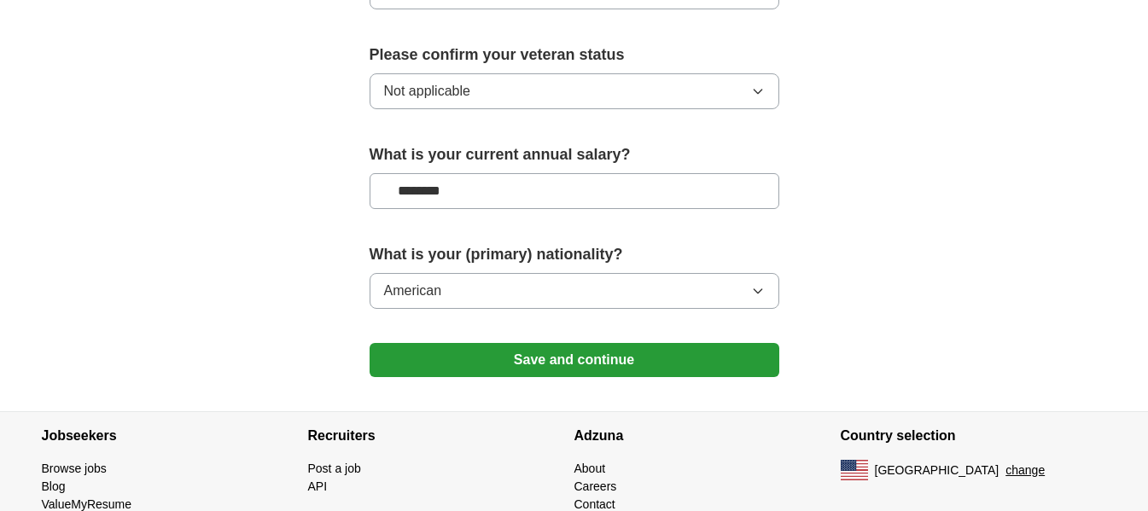
click at [592, 343] on button "Save and continue" at bounding box center [575, 360] width 410 height 34
